Goal: Task Accomplishment & Management: Use online tool/utility

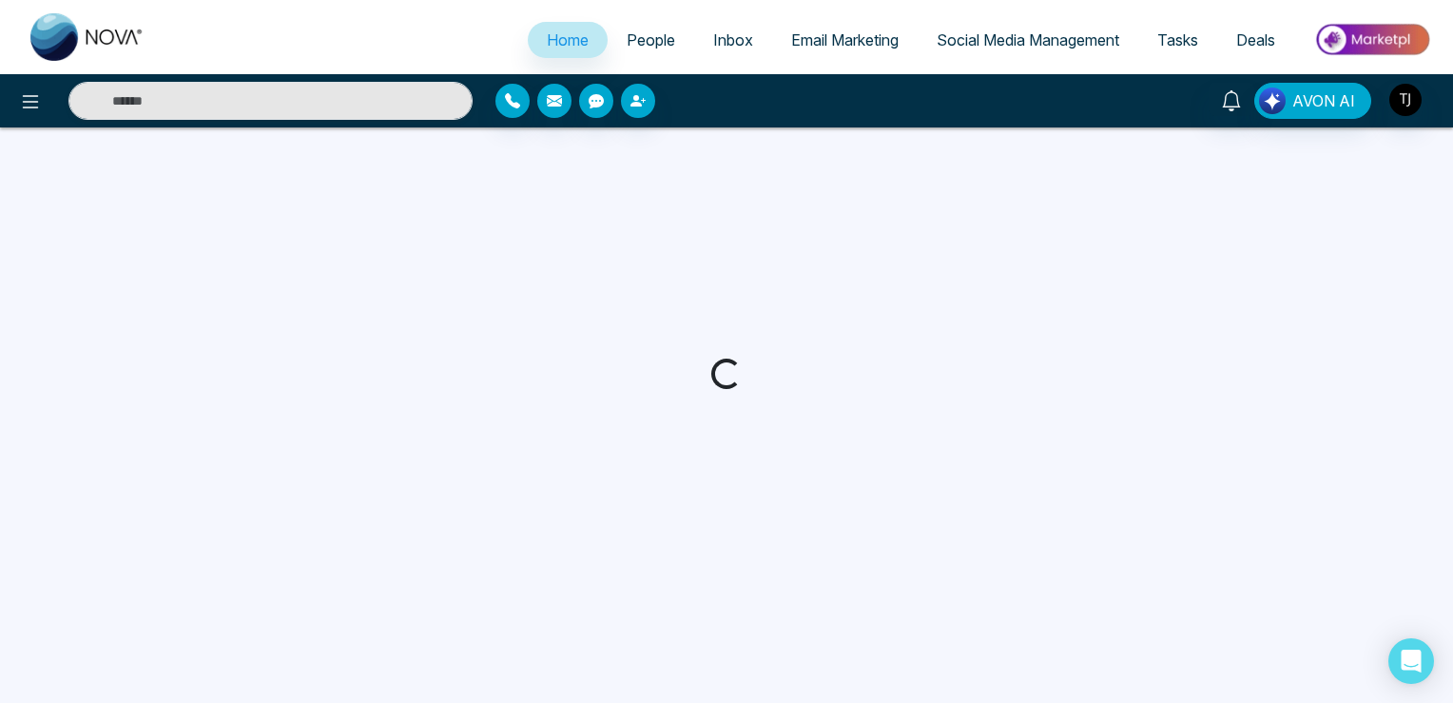
select select "*"
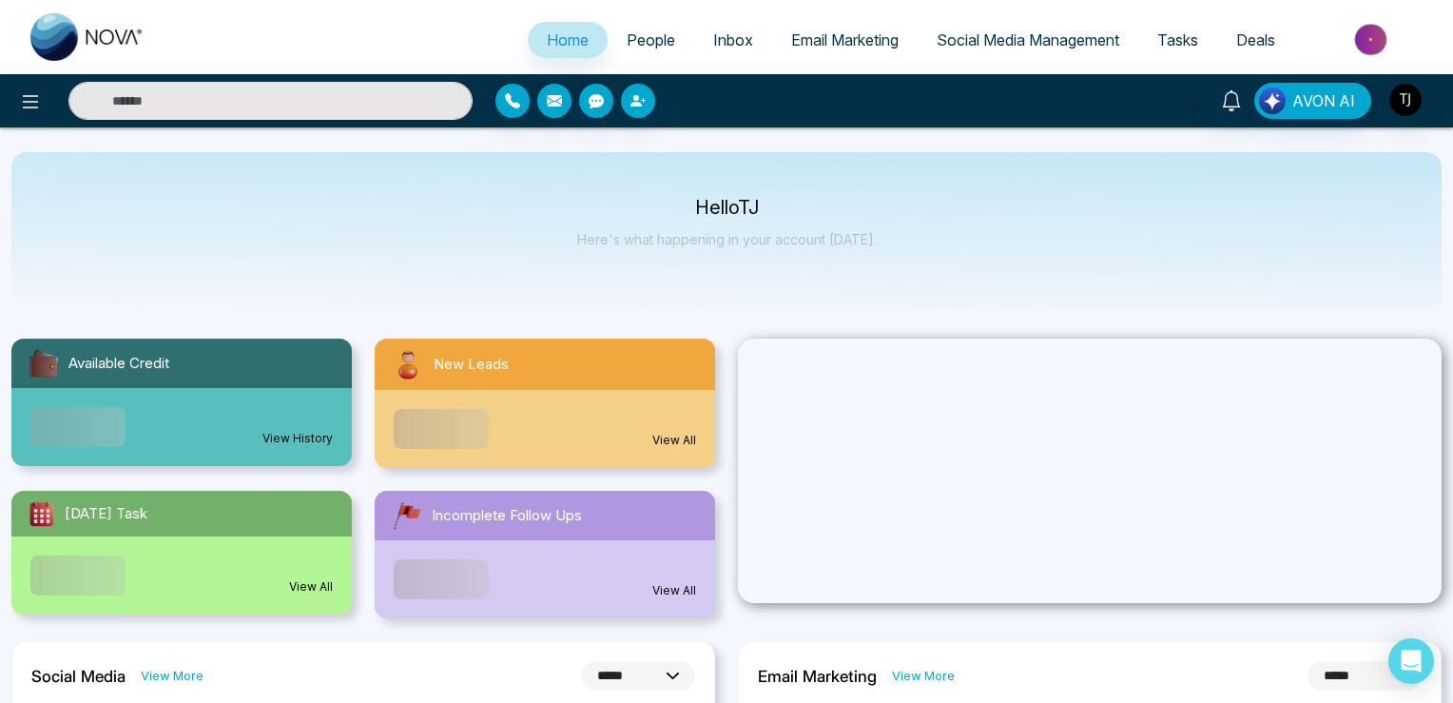
click at [974, 48] on span "Social Media Management" at bounding box center [1028, 39] width 183 height 19
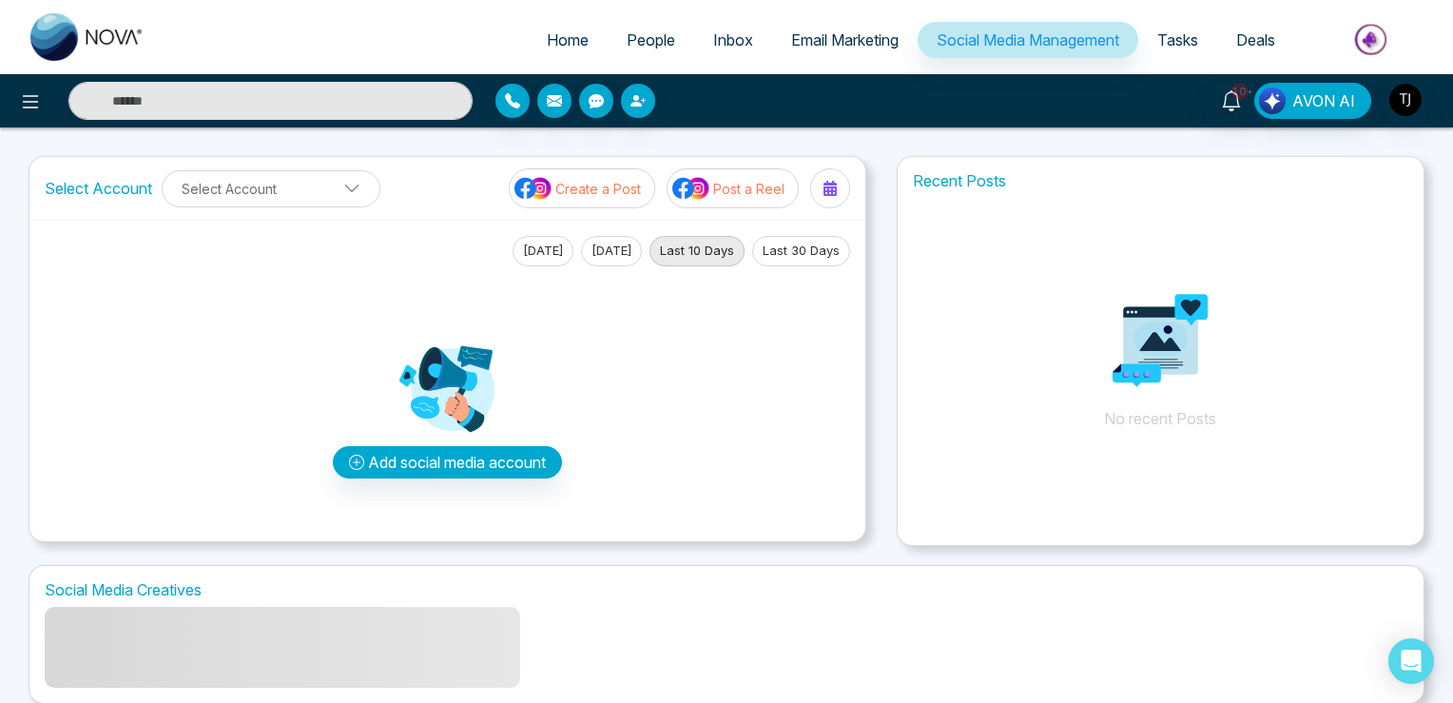
click at [627, 44] on span "People" at bounding box center [651, 39] width 48 height 19
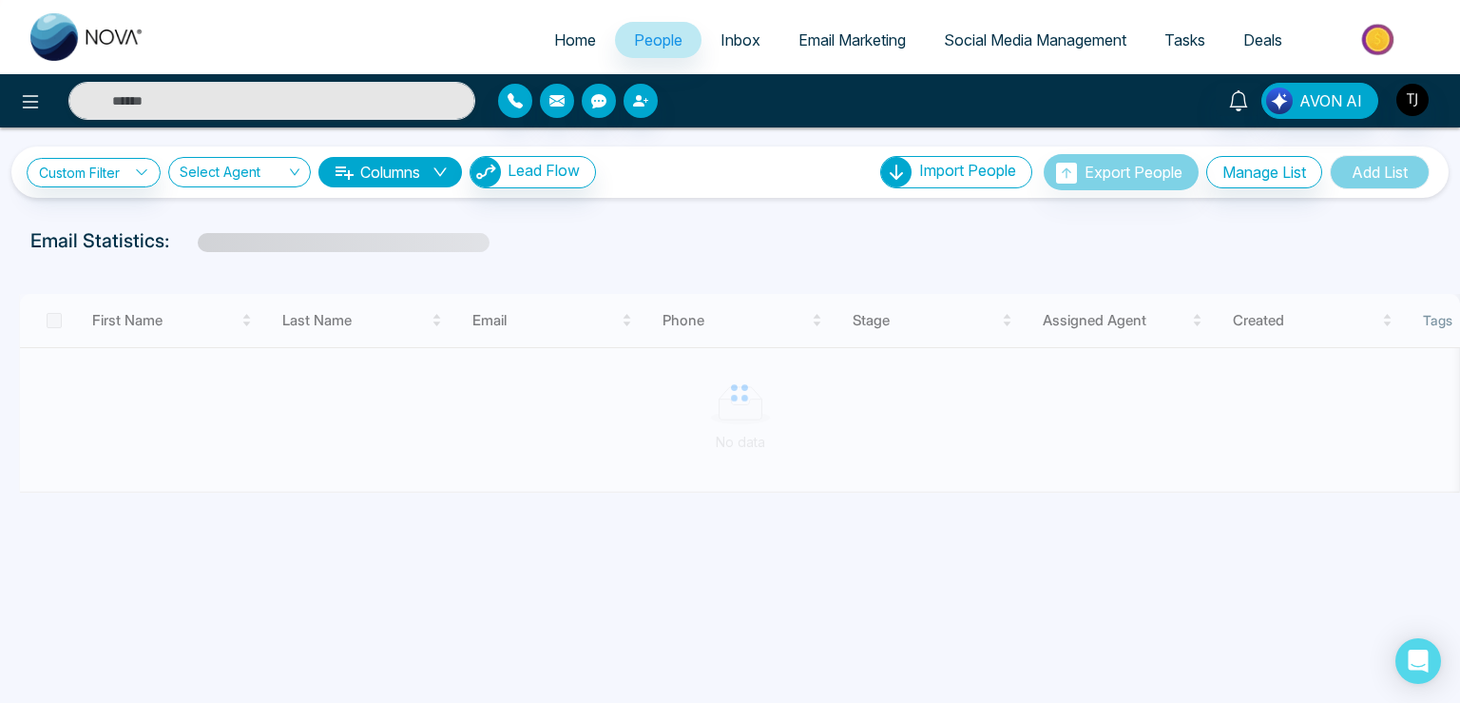
click at [944, 48] on span "Social Media Management" at bounding box center [1035, 39] width 183 height 19
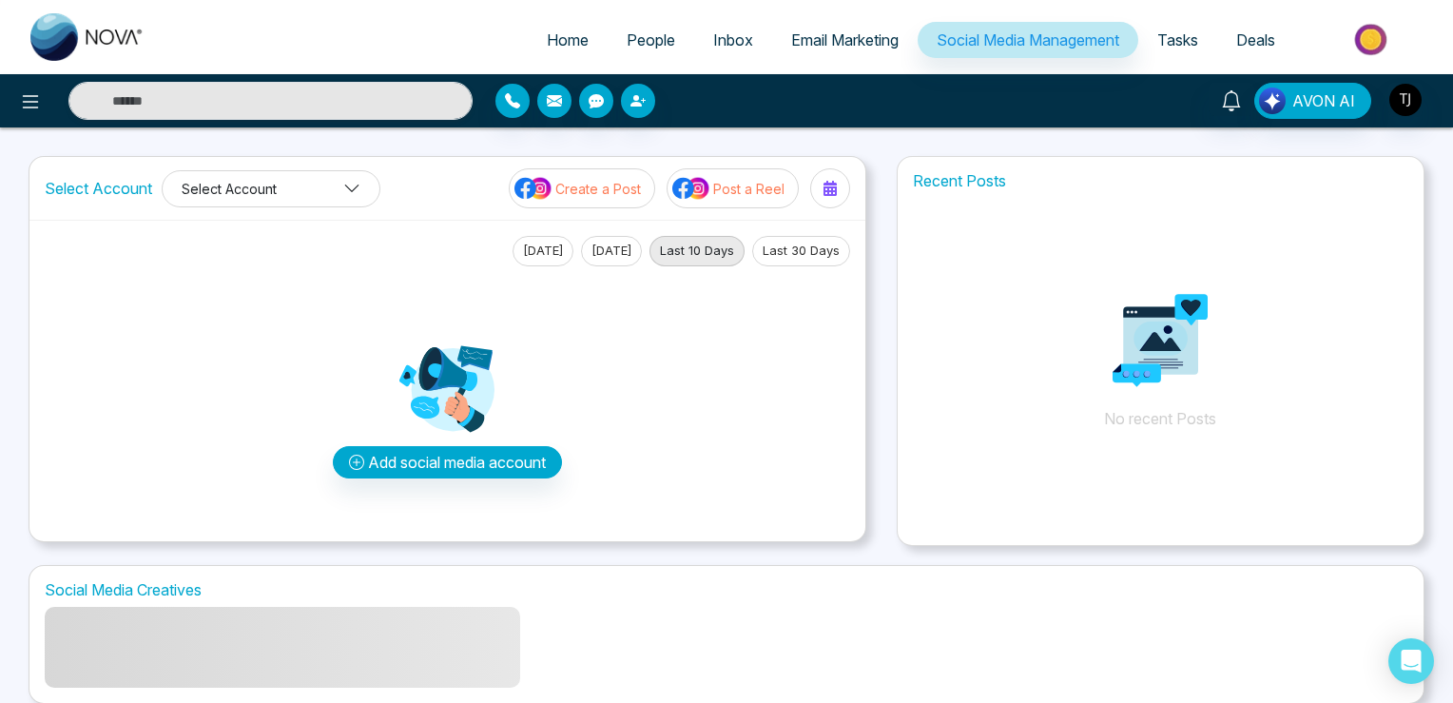
click at [230, 193] on button "Select Account" at bounding box center [271, 188] width 219 height 37
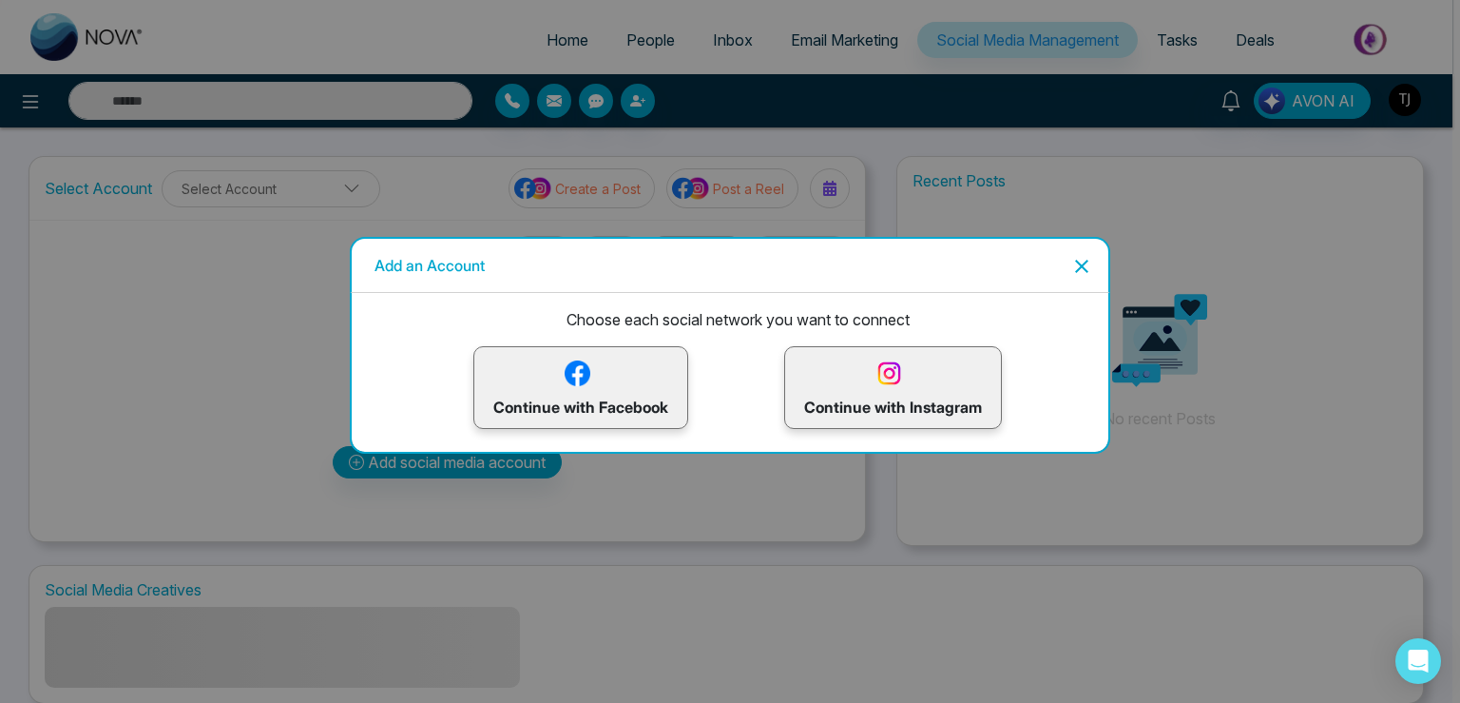
click at [1081, 263] on icon "Close" at bounding box center [1081, 266] width 13 height 13
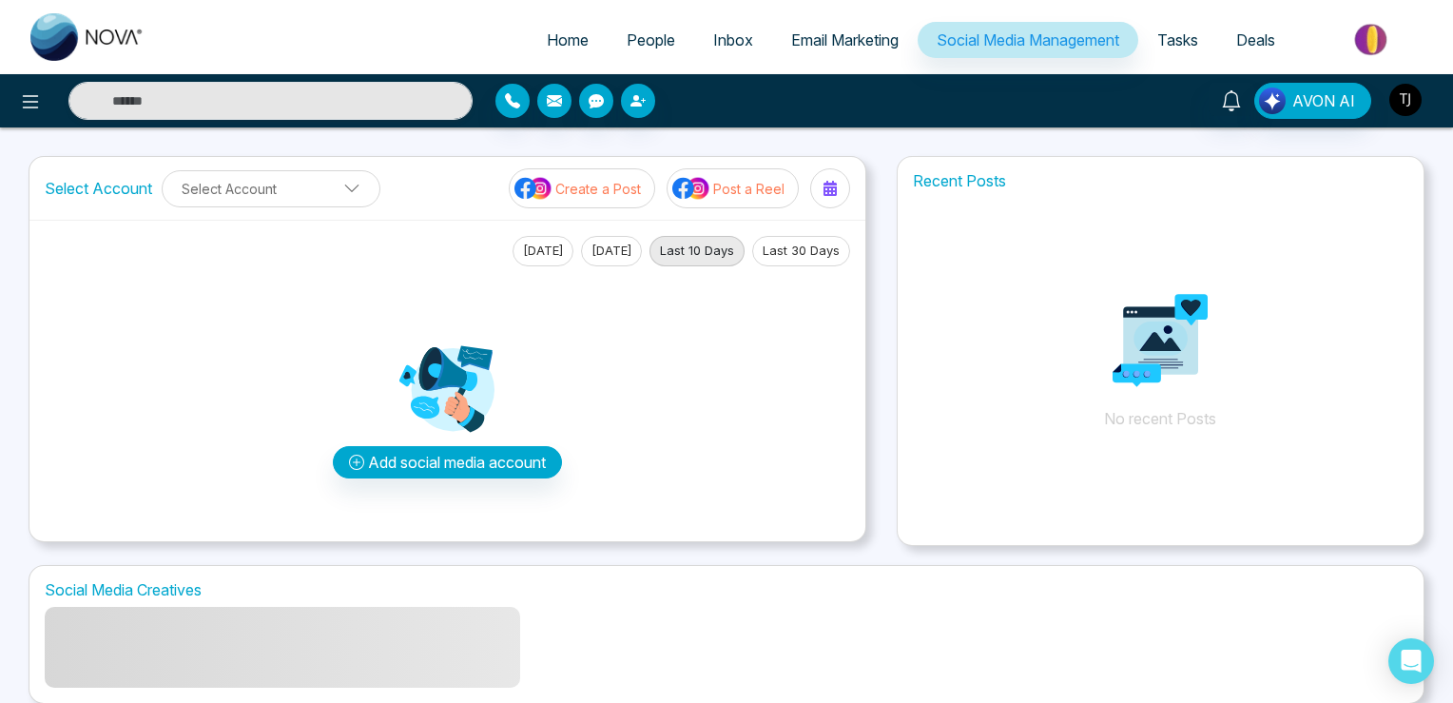
click at [1402, 100] on img "button" at bounding box center [1405, 100] width 32 height 32
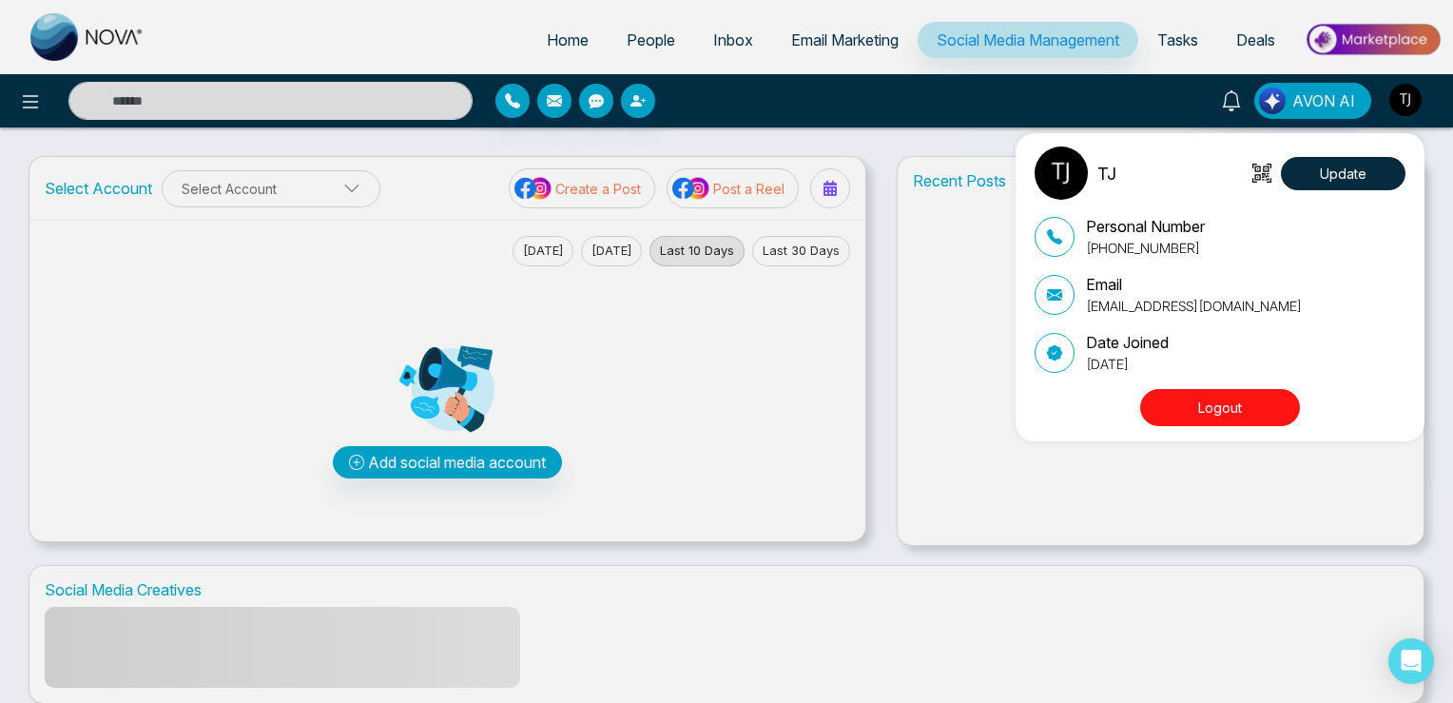
click at [280, 177] on div "TJ Update Personal Number [PHONE_NUMBER] Email [EMAIL_ADDRESS][DOMAIN_NAME] Dat…" at bounding box center [726, 351] width 1453 height 703
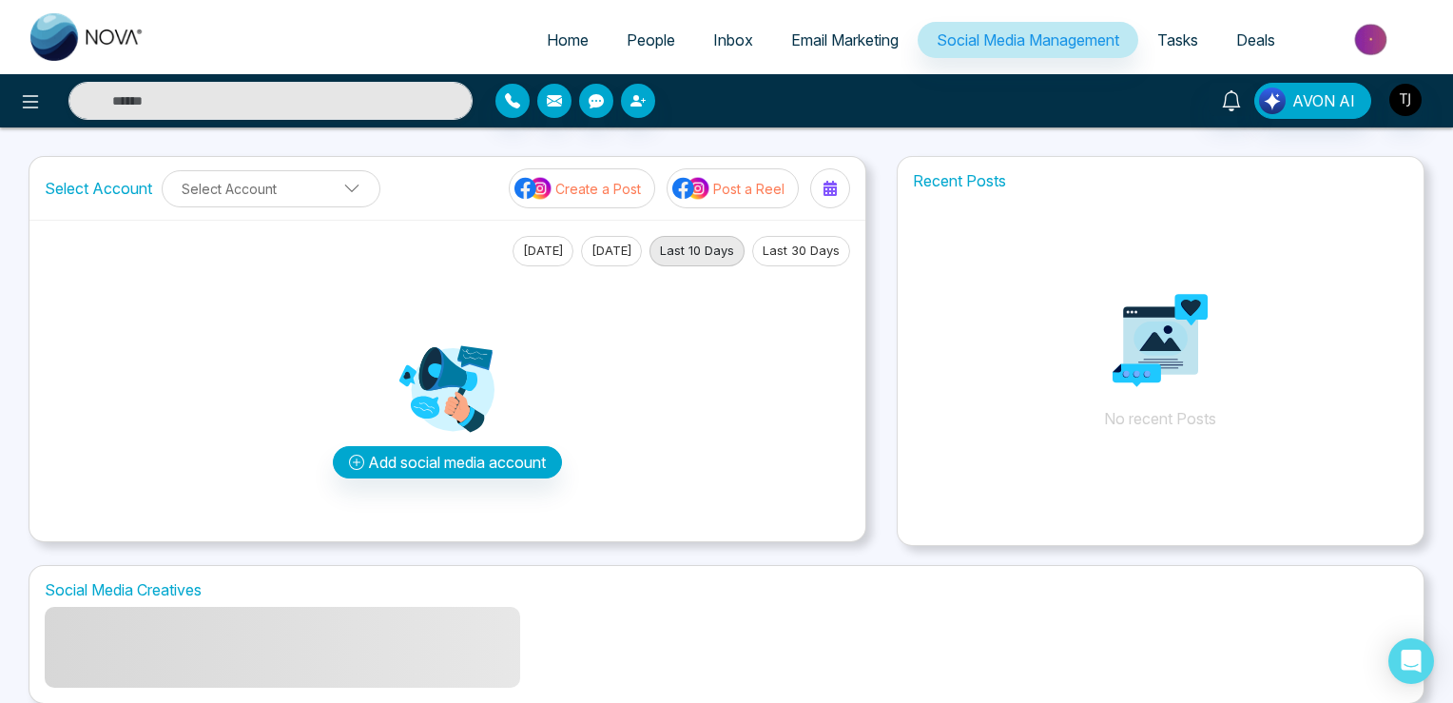
click at [280, 177] on button "Select Account" at bounding box center [271, 188] width 219 height 37
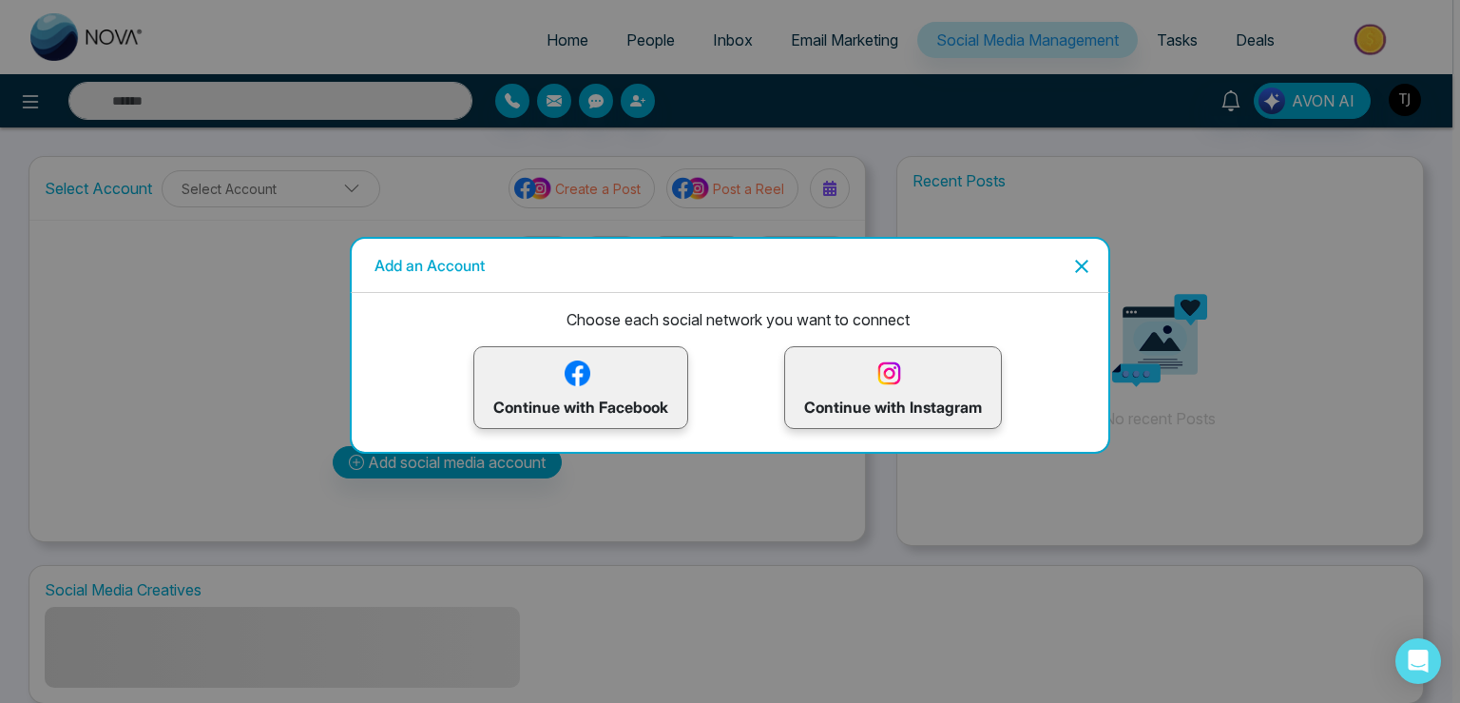
click at [1074, 261] on icon "Close" at bounding box center [1082, 266] width 23 height 23
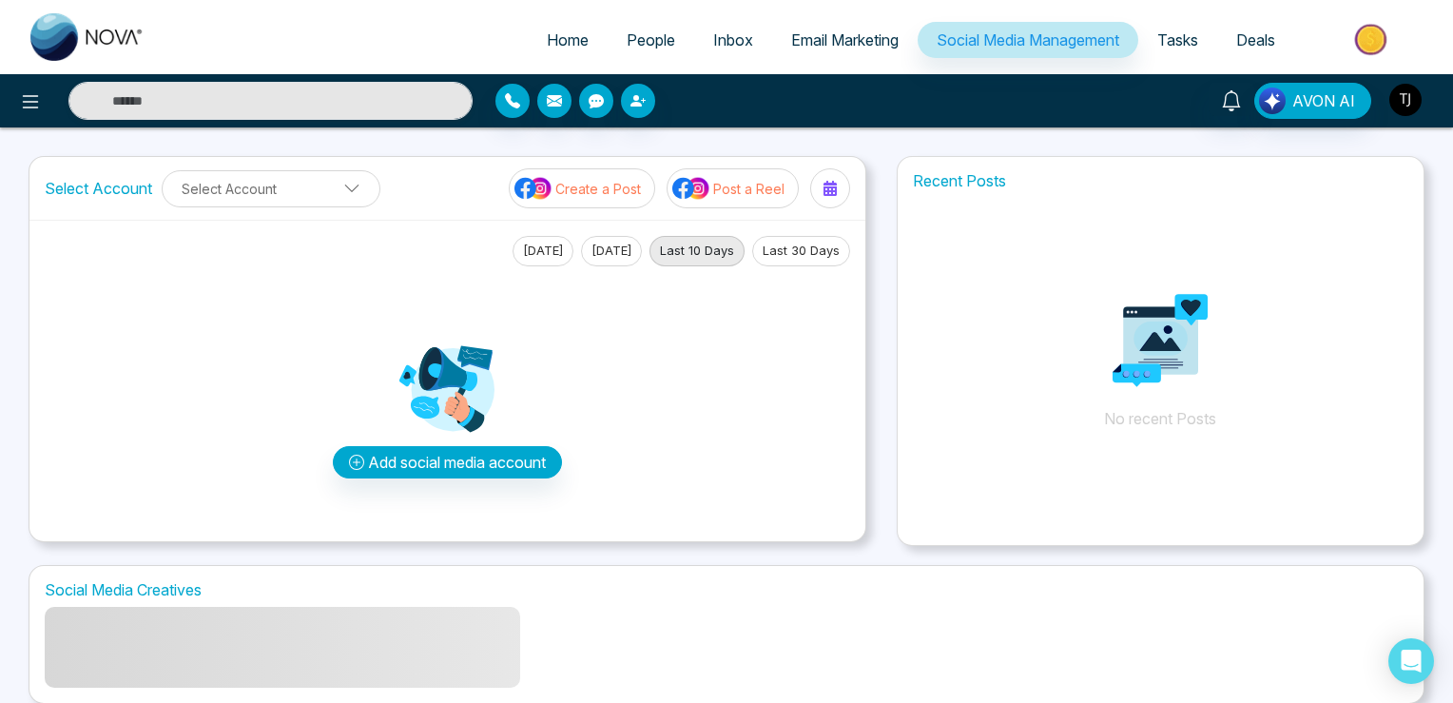
click at [1403, 100] on img "button" at bounding box center [1405, 100] width 32 height 32
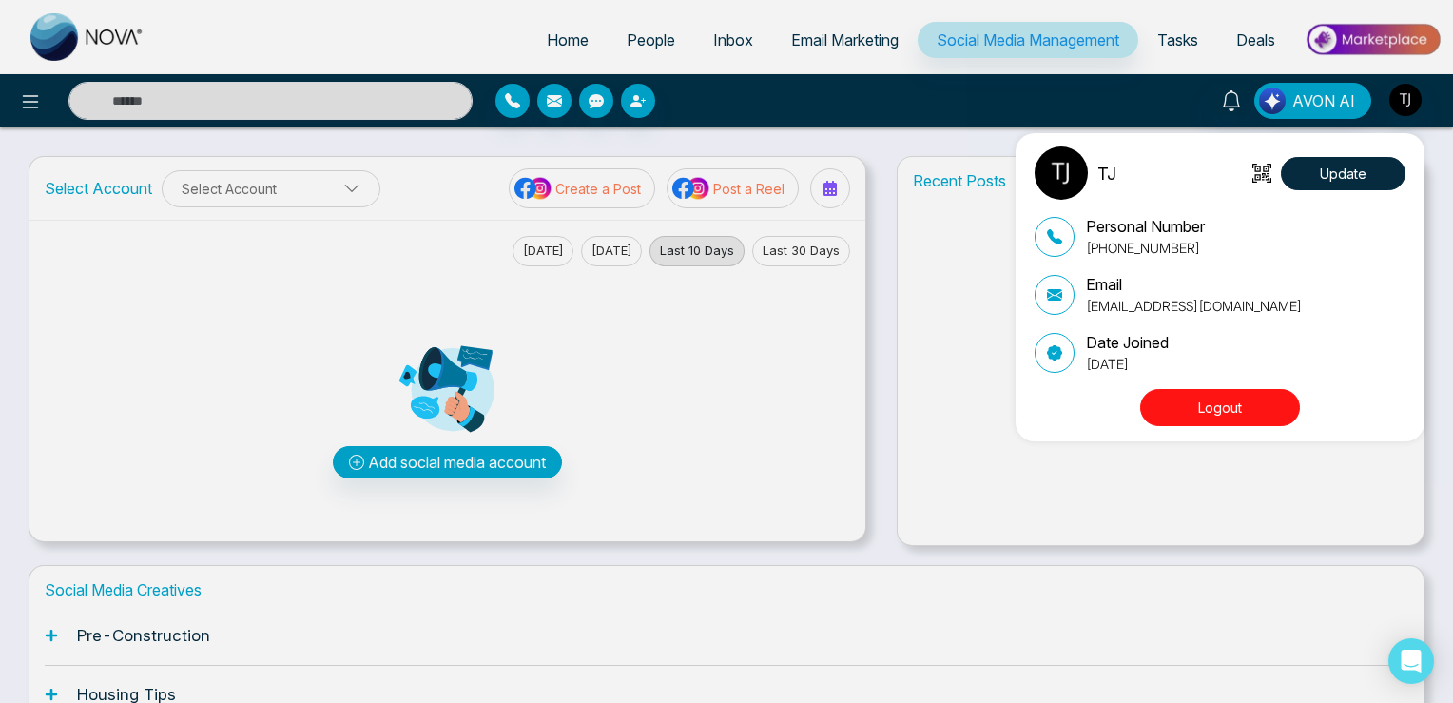
click at [628, 48] on div "TJ Update Personal Number [PHONE_NUMBER] Email [EMAIL_ADDRESS][DOMAIN_NAME] Dat…" at bounding box center [726, 351] width 1453 height 703
click at [628, 48] on span "People" at bounding box center [651, 39] width 48 height 19
